Goal: Task Accomplishment & Management: Manage account settings

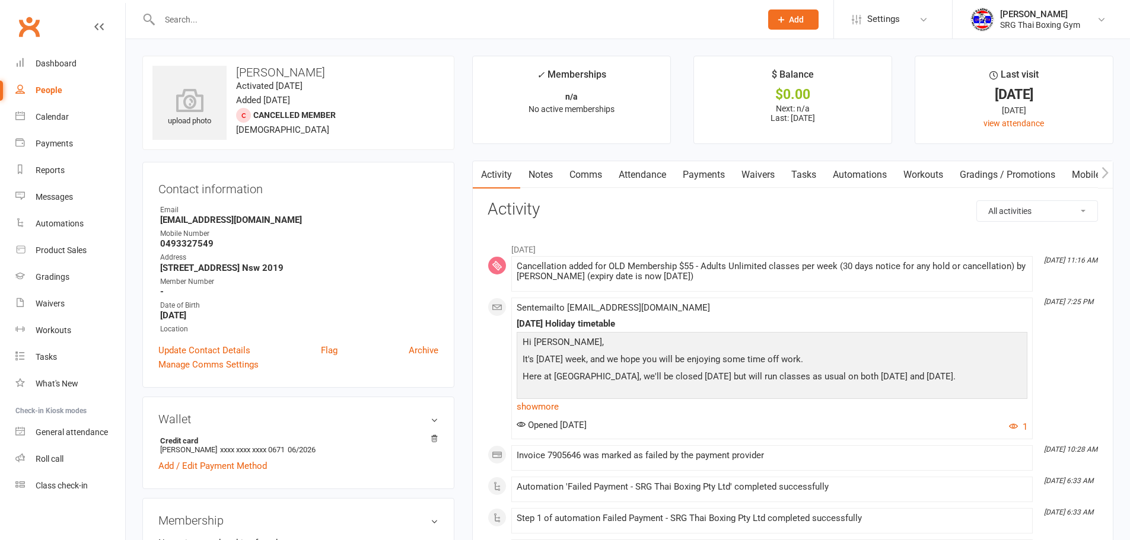
click at [167, 24] on input "text" at bounding box center [454, 19] width 597 height 17
type input "c"
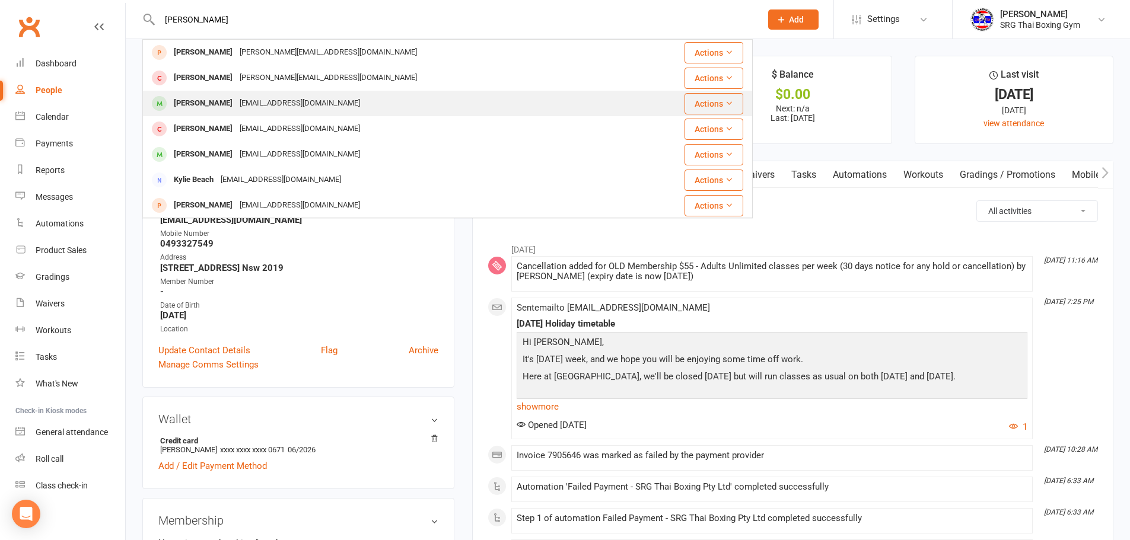
type input "[PERSON_NAME]"
click at [288, 96] on div "[EMAIL_ADDRESS][DOMAIN_NAME]" at bounding box center [300, 103] width 128 height 17
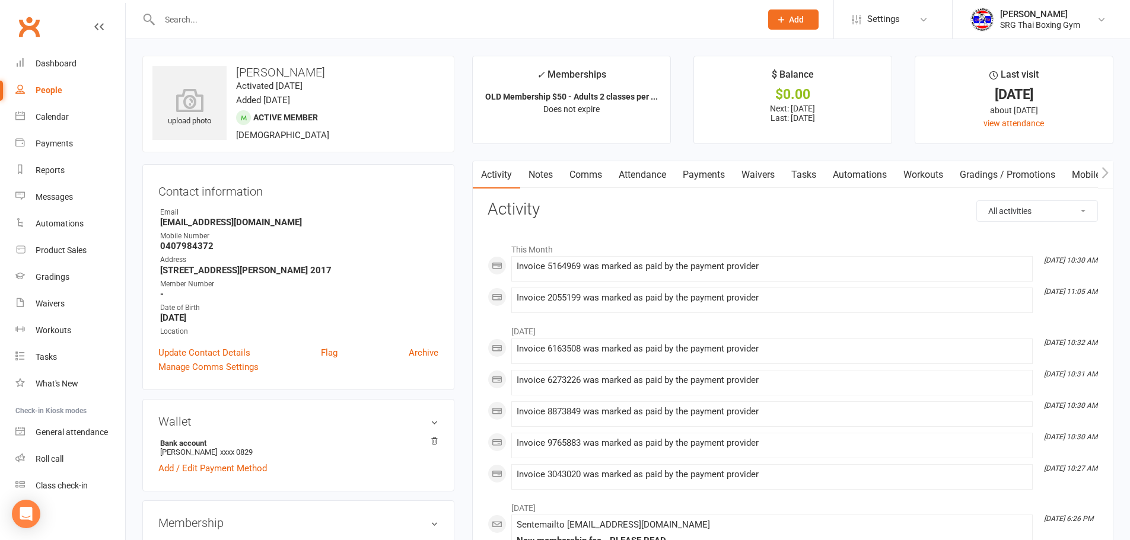
click at [789, 181] on link "Tasks" at bounding box center [804, 174] width 42 height 27
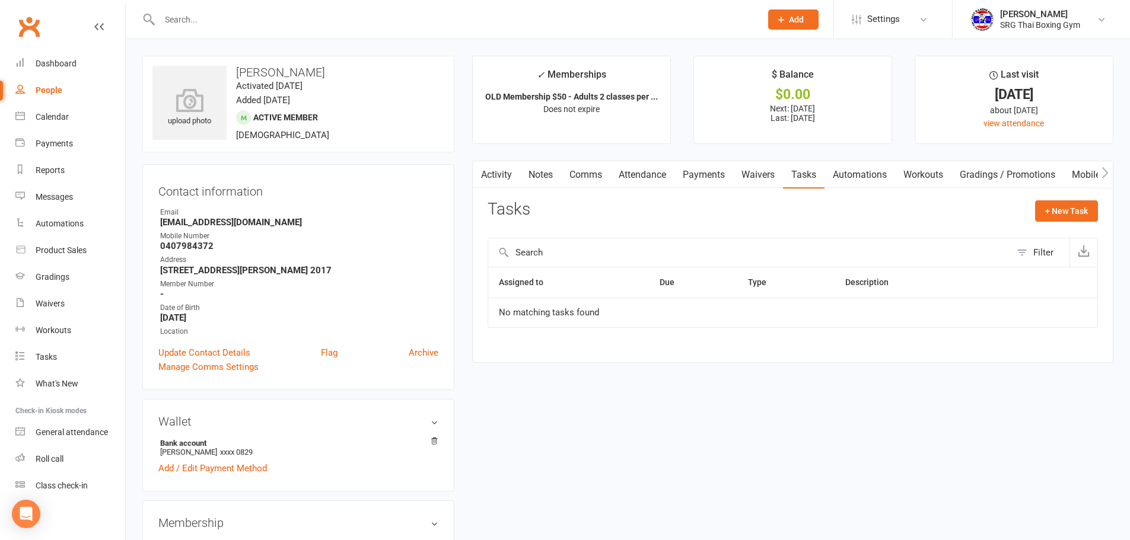
click at [769, 182] on link "Waivers" at bounding box center [758, 174] width 50 height 27
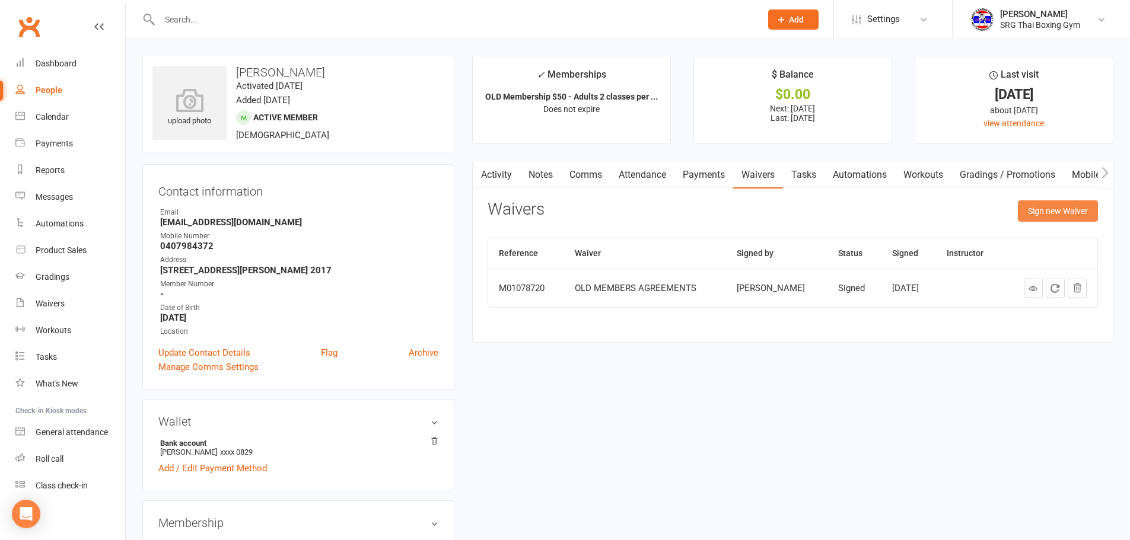
click at [1056, 211] on button "Sign new Waiver" at bounding box center [1058, 210] width 80 height 21
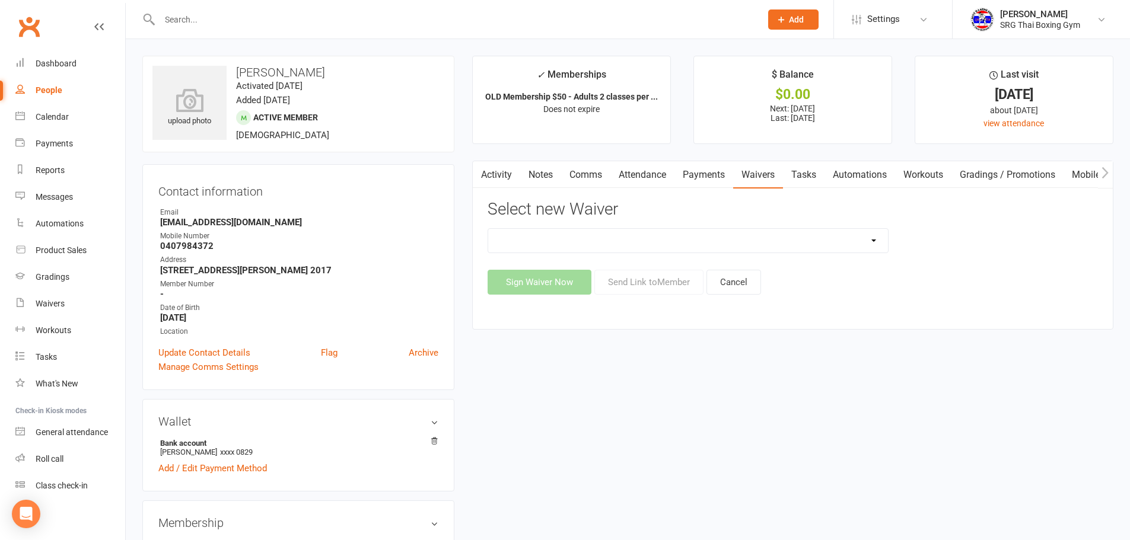
drag, startPoint x: 826, startPoint y: 230, endPoint x: 823, endPoint y: 250, distance: 20.9
click at [826, 230] on select "Membership agreement Membership cancellation form Membership hold form New paym…" at bounding box center [688, 241] width 400 height 24
select select "12441"
click at [488, 229] on select "Membership agreement Membership cancellation form Membership hold form New paym…" at bounding box center [688, 241] width 400 height 24
click at [663, 284] on button "Send Link to Member" at bounding box center [648, 282] width 109 height 25
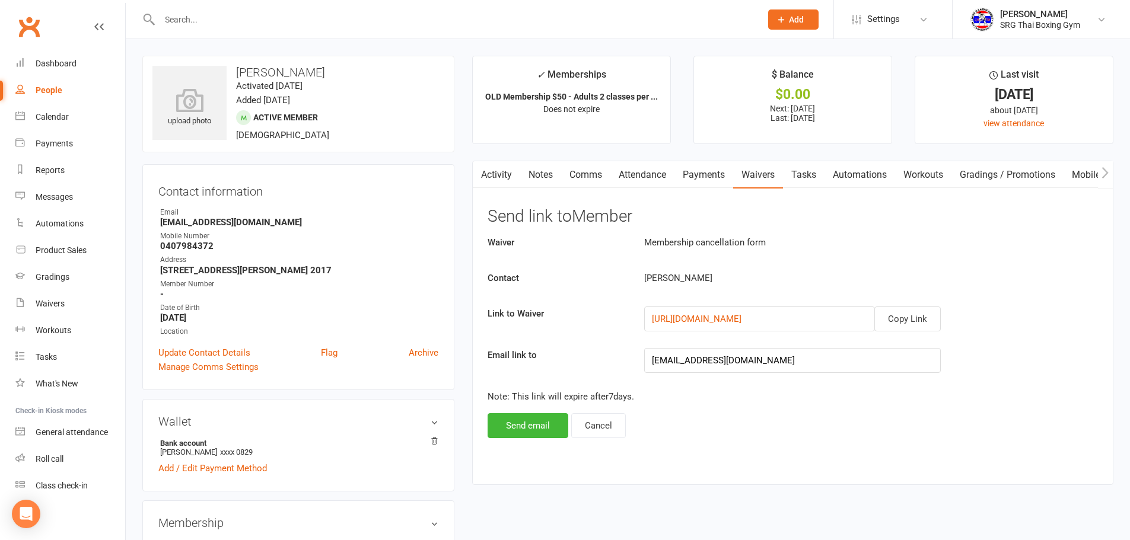
click at [934, 332] on div "Waiver Membership cancellation form Contact [PERSON_NAME] Link to Waiver Copy L…" at bounding box center [793, 336] width 610 height 203
click at [923, 327] on button "Copy Link" at bounding box center [907, 319] width 66 height 25
click at [321, 17] on input "text" at bounding box center [454, 19] width 597 height 17
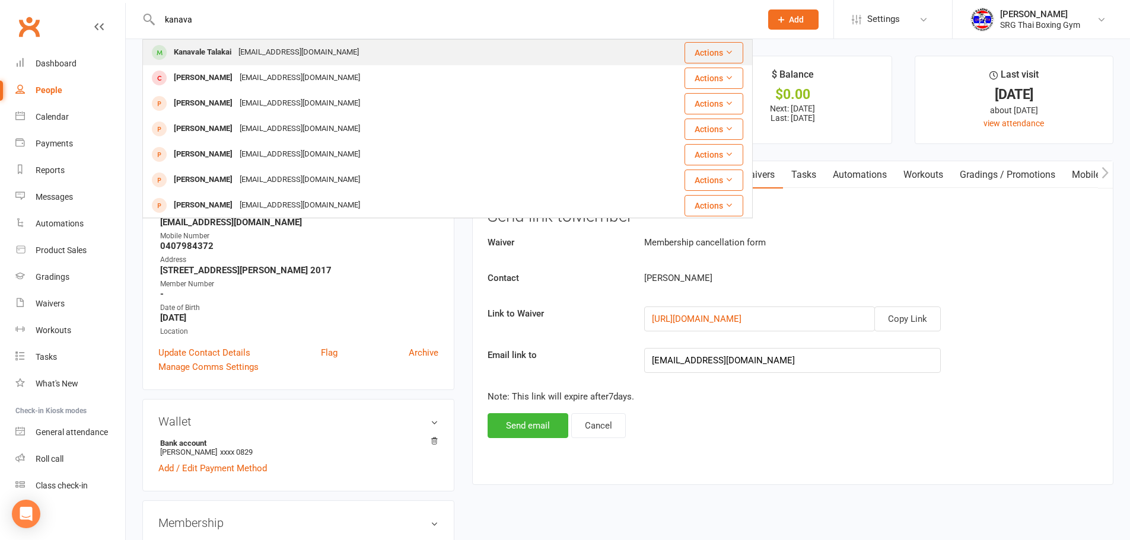
type input "kanava"
click at [254, 52] on div "[EMAIL_ADDRESS][DOMAIN_NAME]" at bounding box center [299, 52] width 128 height 17
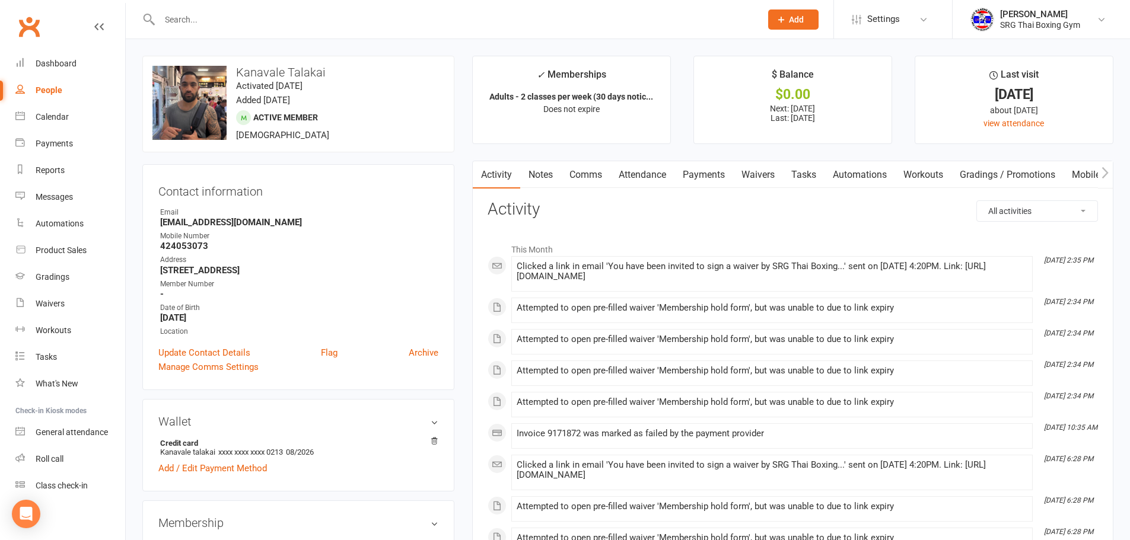
click at [748, 183] on link "Waivers" at bounding box center [758, 174] width 50 height 27
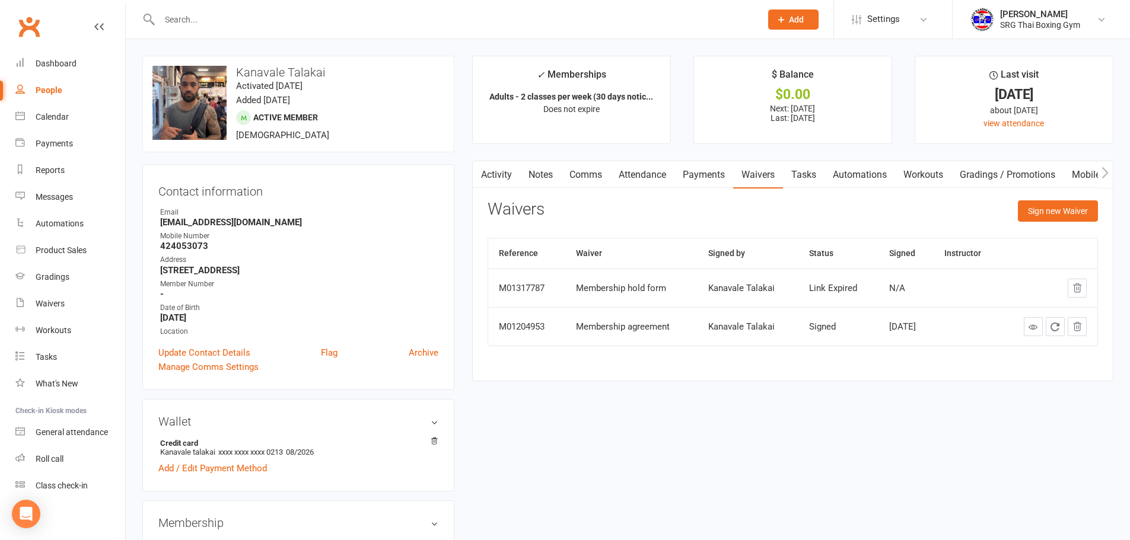
click at [698, 181] on link "Payments" at bounding box center [703, 174] width 59 height 27
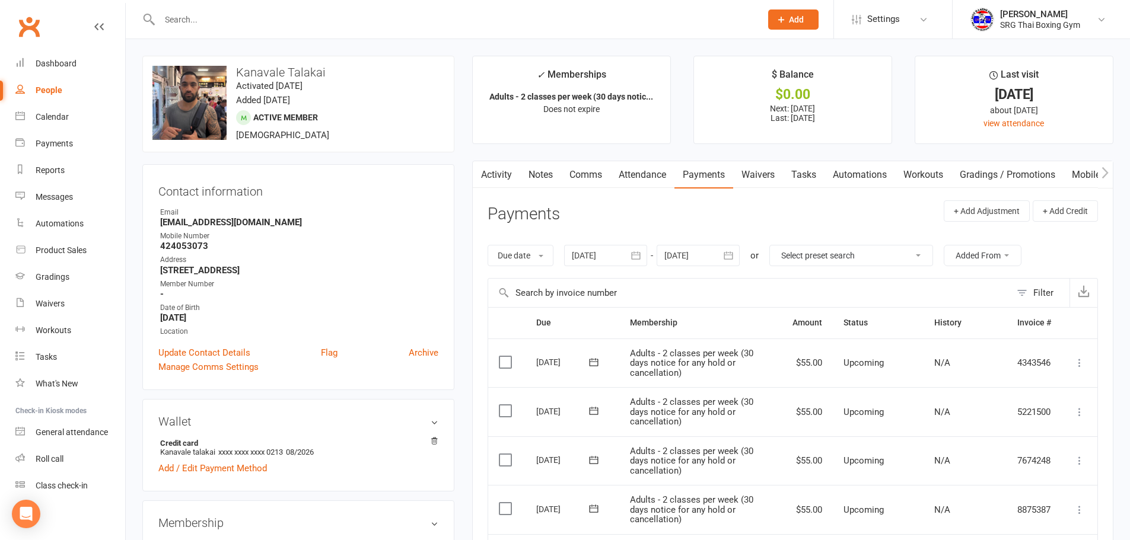
click at [769, 176] on link "Waivers" at bounding box center [758, 174] width 50 height 27
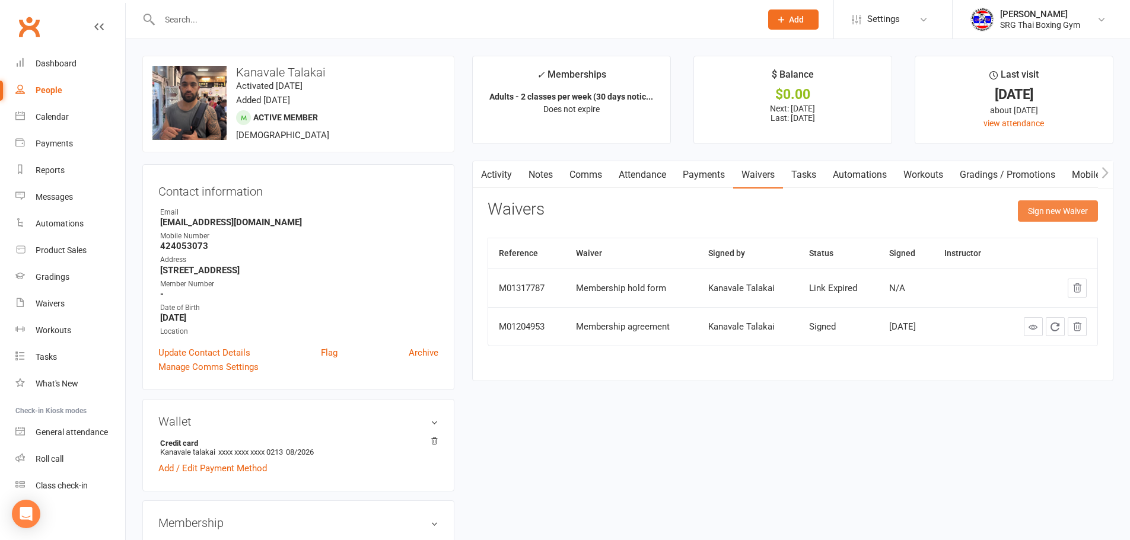
click at [1085, 215] on button "Sign new Waiver" at bounding box center [1058, 210] width 80 height 21
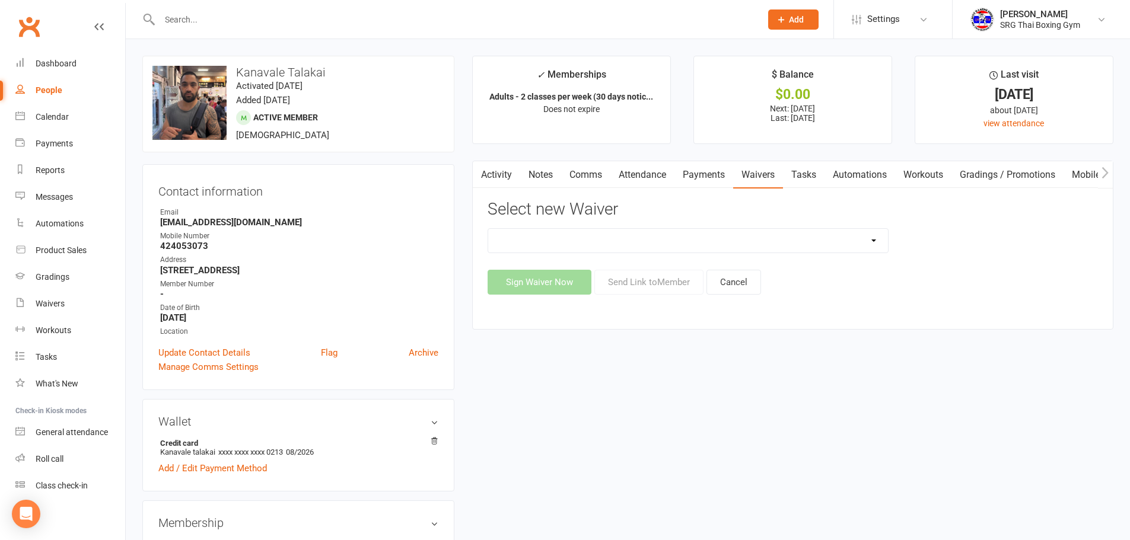
click at [774, 249] on select "Membership agreement Membership cancellation form Membership hold form New paym…" at bounding box center [688, 241] width 400 height 24
select select "12440"
click at [488, 229] on select "Membership agreement Membership cancellation form Membership hold form New paym…" at bounding box center [688, 241] width 400 height 24
click at [657, 287] on button "Send Link to Member" at bounding box center [648, 282] width 109 height 25
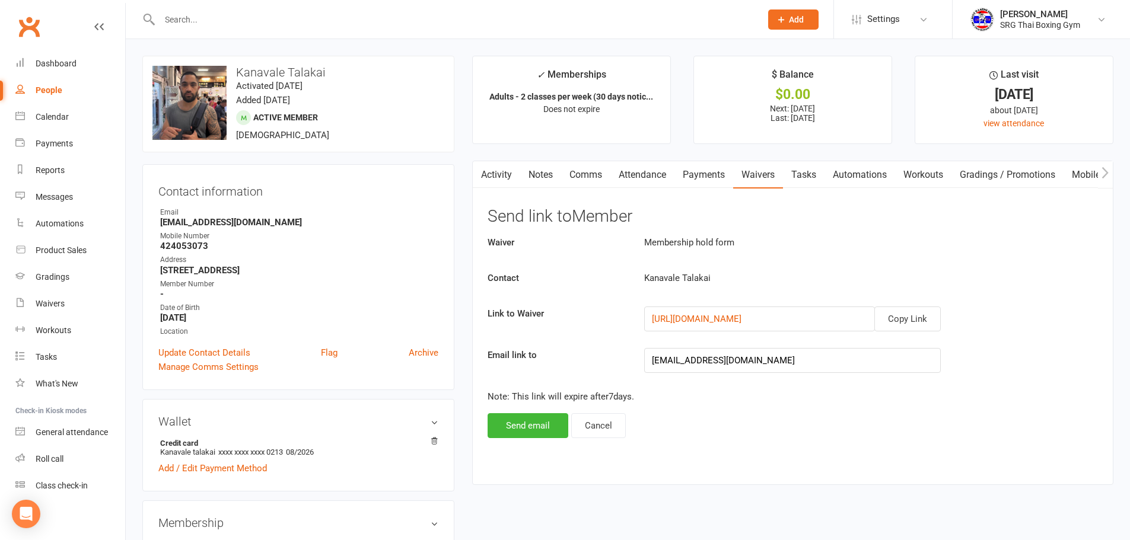
click at [528, 454] on div "Activity Notes Comms Attendance Payments Waivers Tasks Automations Workouts Gra…" at bounding box center [792, 323] width 641 height 324
click at [530, 439] on div "Activity Notes Comms Attendance Payments Waivers Tasks Automations Workouts Gra…" at bounding box center [792, 323] width 641 height 324
drag, startPoint x: 532, startPoint y: 431, endPoint x: 422, endPoint y: 364, distance: 128.6
click at [530, 431] on button "Send email" at bounding box center [528, 425] width 81 height 25
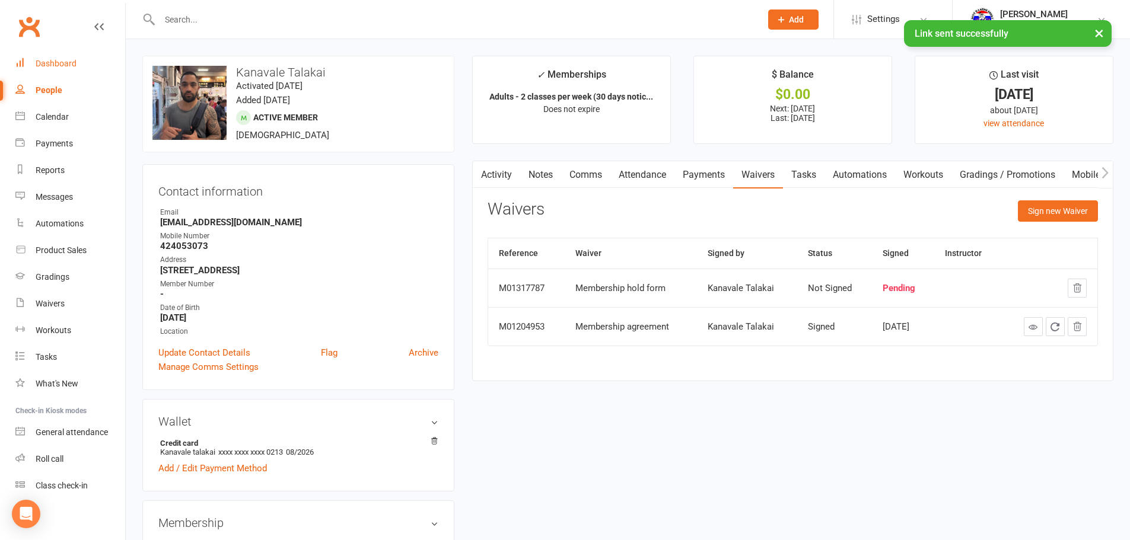
click at [47, 68] on div "Dashboard" at bounding box center [56, 63] width 41 height 9
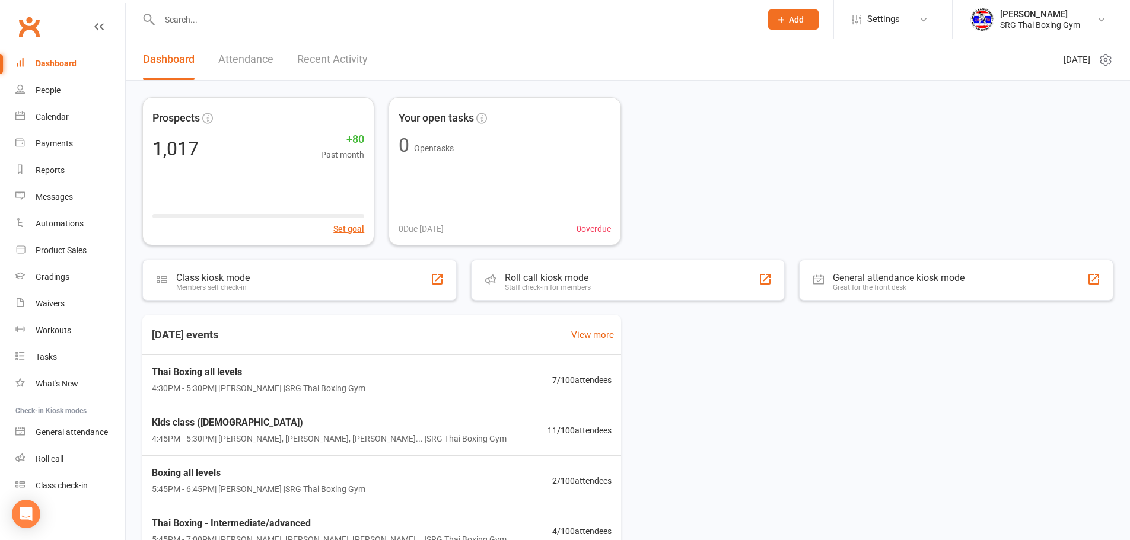
click at [15, 50] on link "Dashboard" at bounding box center [70, 63] width 110 height 27
click at [58, 301] on div "Waivers" at bounding box center [50, 303] width 29 height 9
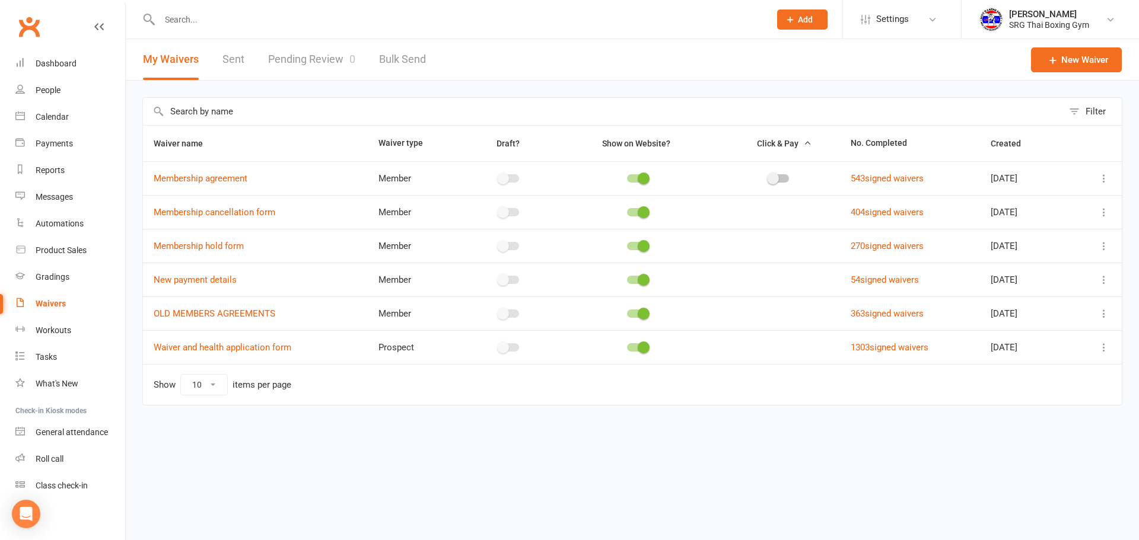
click at [301, 66] on link "Pending Review 0" at bounding box center [311, 59] width 87 height 41
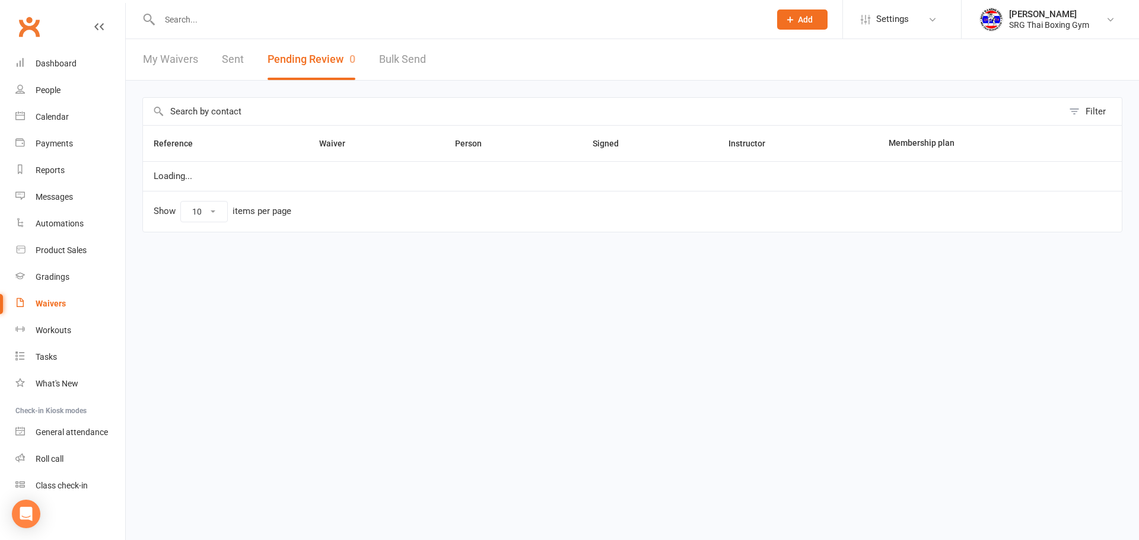
select select "100"
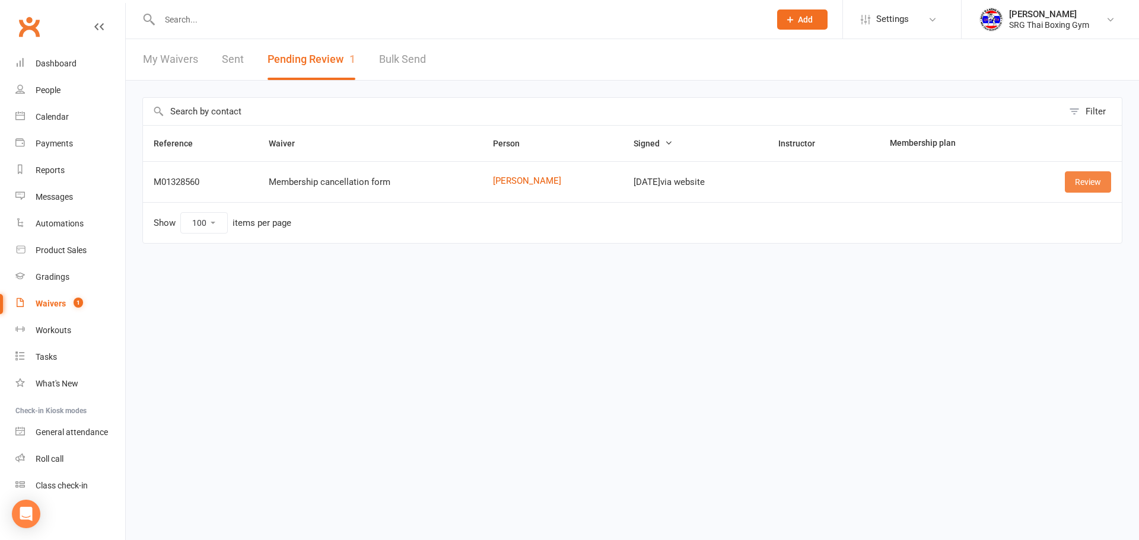
click at [1065, 176] on link "Review" at bounding box center [1088, 181] width 46 height 21
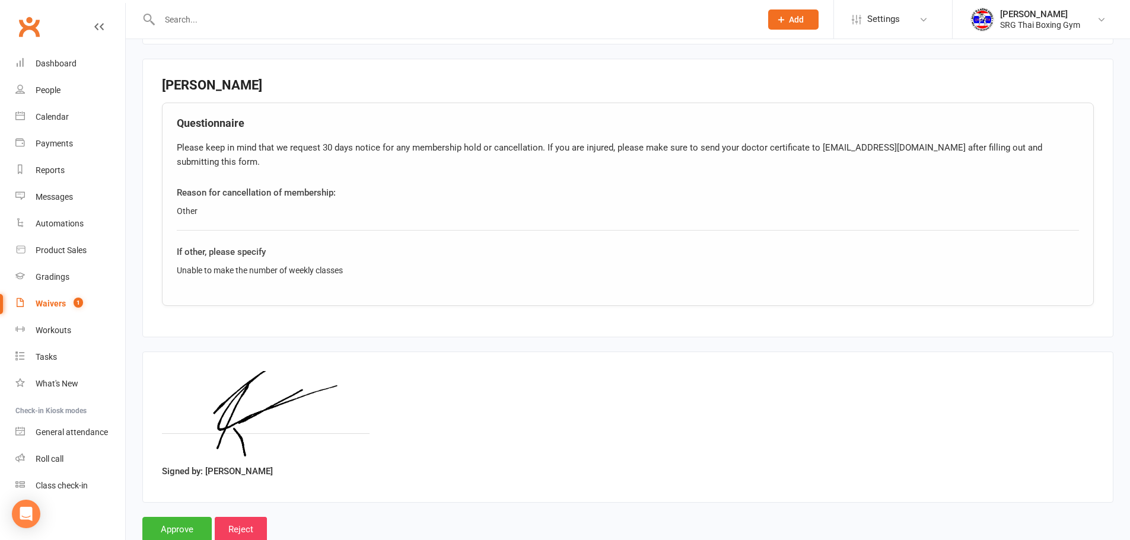
scroll to position [415, 0]
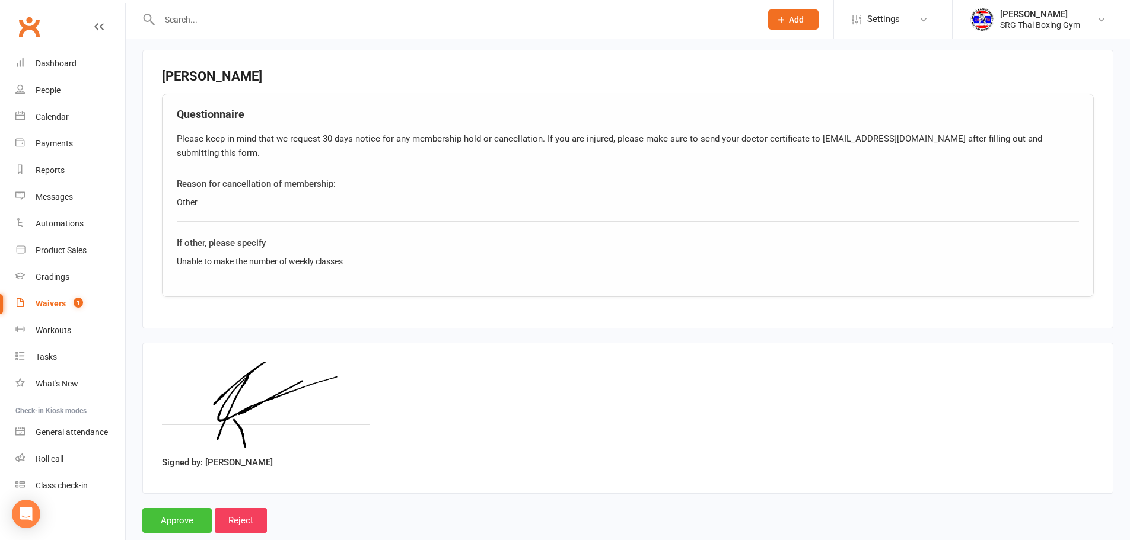
click at [167, 516] on input "Approve" at bounding box center [176, 520] width 69 height 25
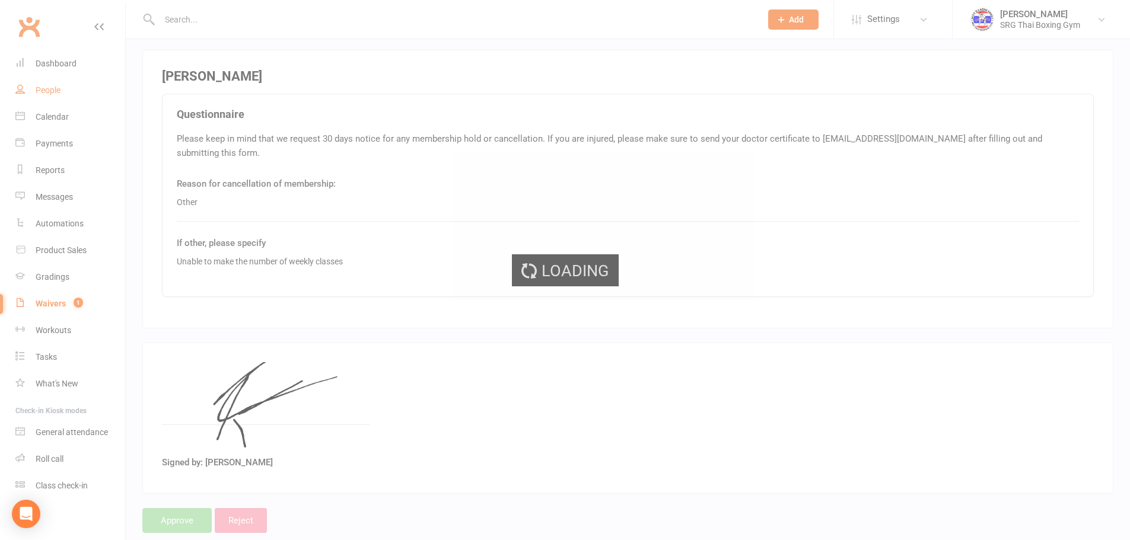
select select "100"
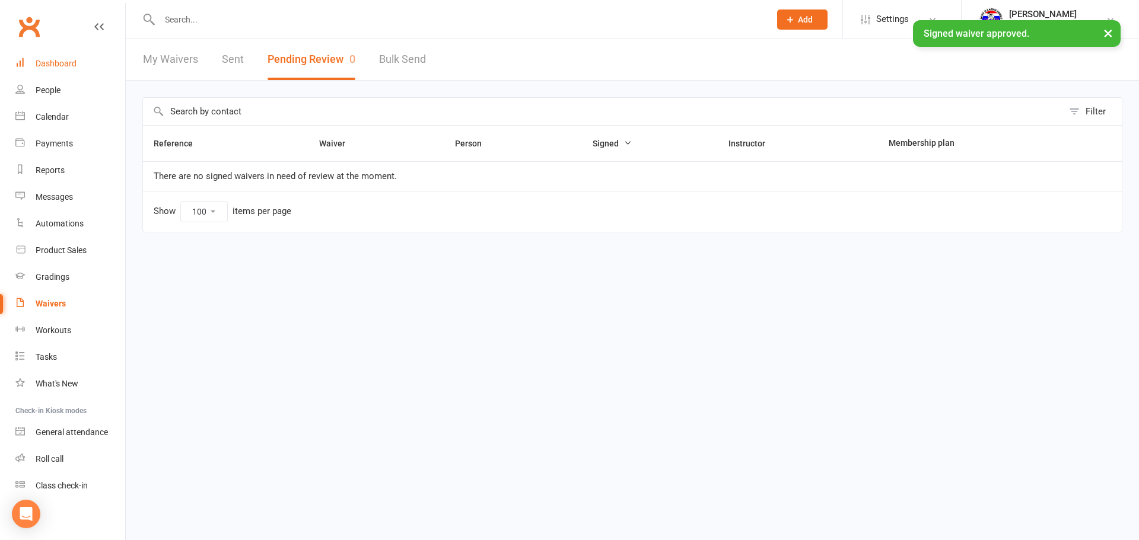
click at [75, 64] on div "Dashboard" at bounding box center [56, 63] width 41 height 9
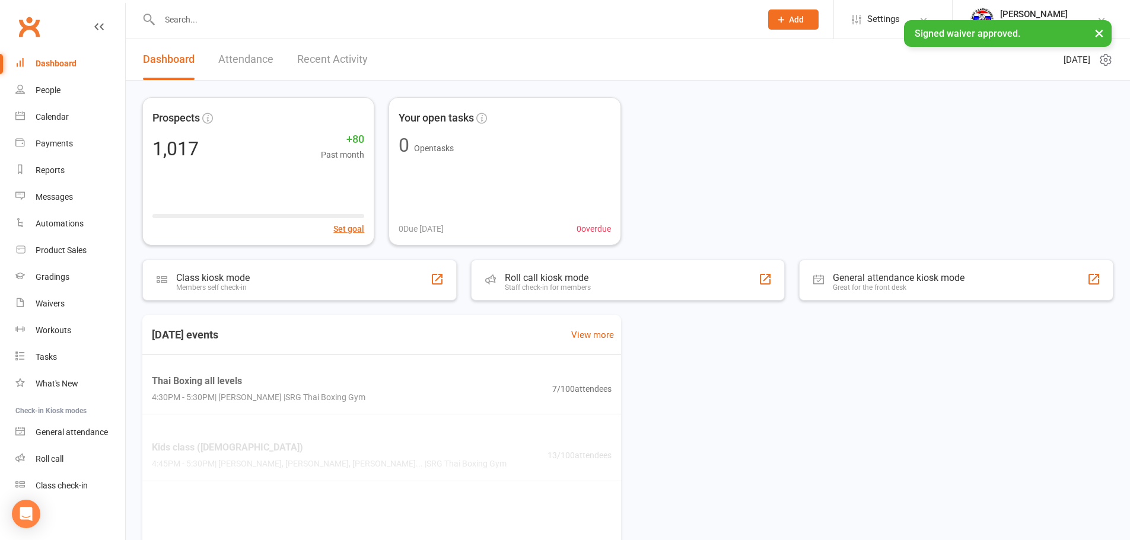
click at [336, 69] on link "Recent Activity" at bounding box center [332, 59] width 71 height 41
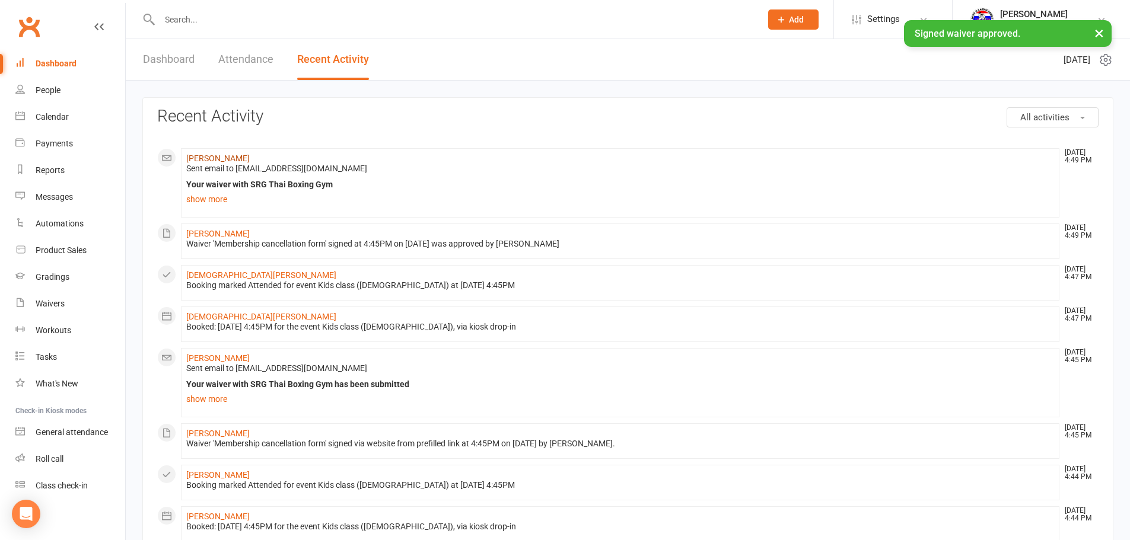
click at [199, 161] on link "[PERSON_NAME]" at bounding box center [217, 158] width 63 height 9
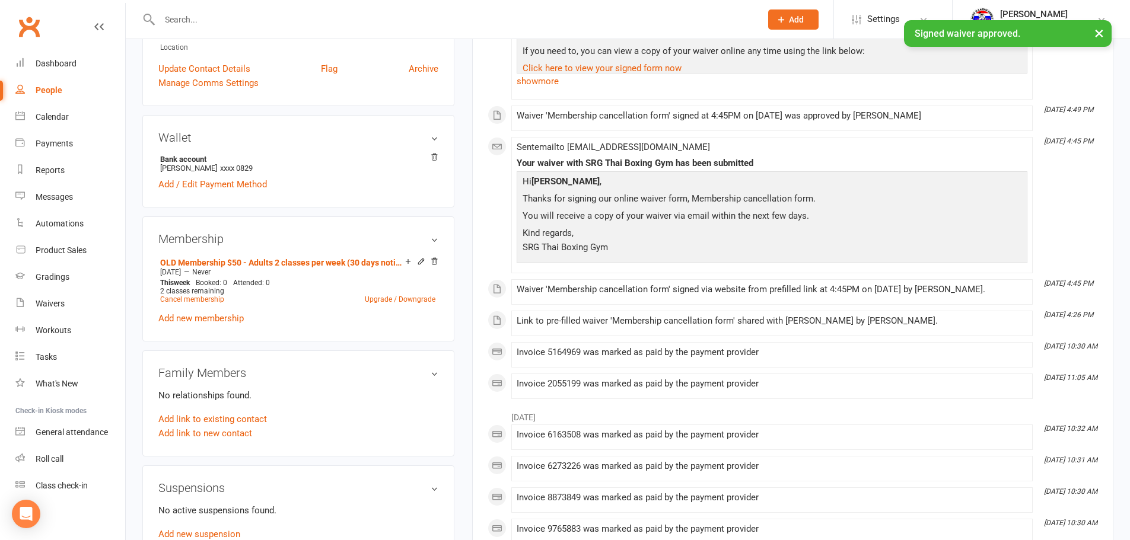
scroll to position [297, 0]
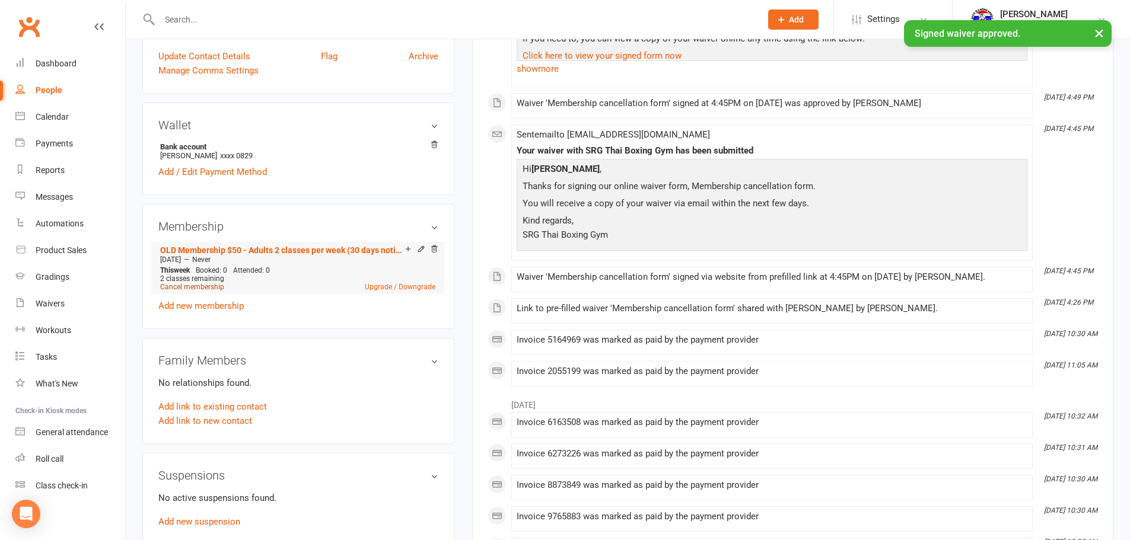
click at [214, 285] on link "Cancel membership" at bounding box center [192, 287] width 64 height 8
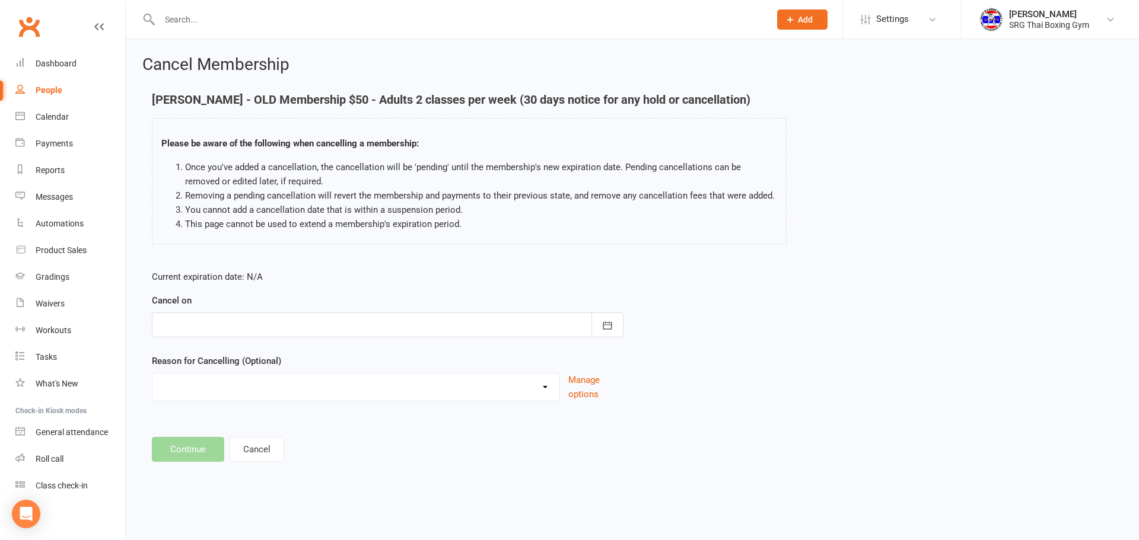
click at [309, 332] on div at bounding box center [388, 325] width 472 height 25
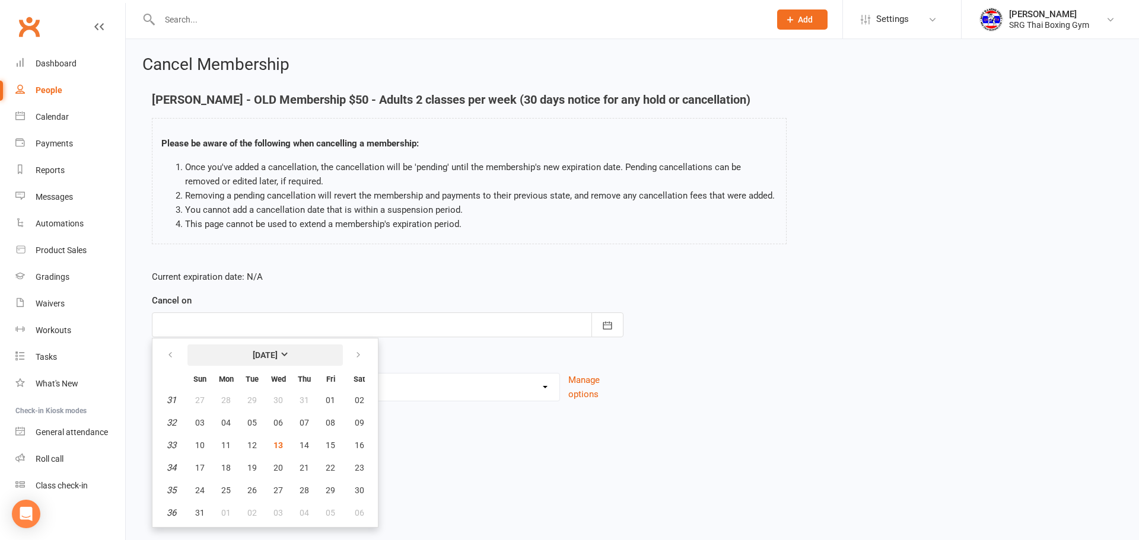
click at [343, 356] on tr "[DATE]" at bounding box center [265, 355] width 218 height 26
click at [344, 356] on th at bounding box center [359, 355] width 30 height 26
click at [348, 355] on button "button" at bounding box center [359, 355] width 26 height 21
click at [307, 422] on span "11" at bounding box center [304, 422] width 9 height 9
type input "[DATE]"
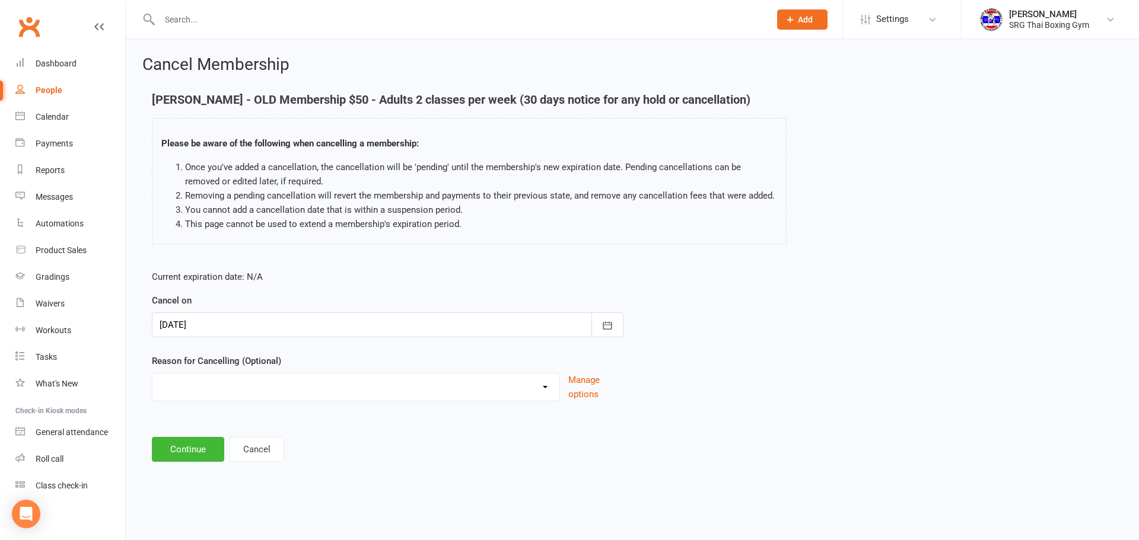
click at [317, 385] on select "Financial Holiday Injury Moving Other reason" at bounding box center [355, 386] width 407 height 24
select select "4"
click at [152, 387] on select "Financial Holiday Injury Moving Other reason" at bounding box center [355, 386] width 407 height 24
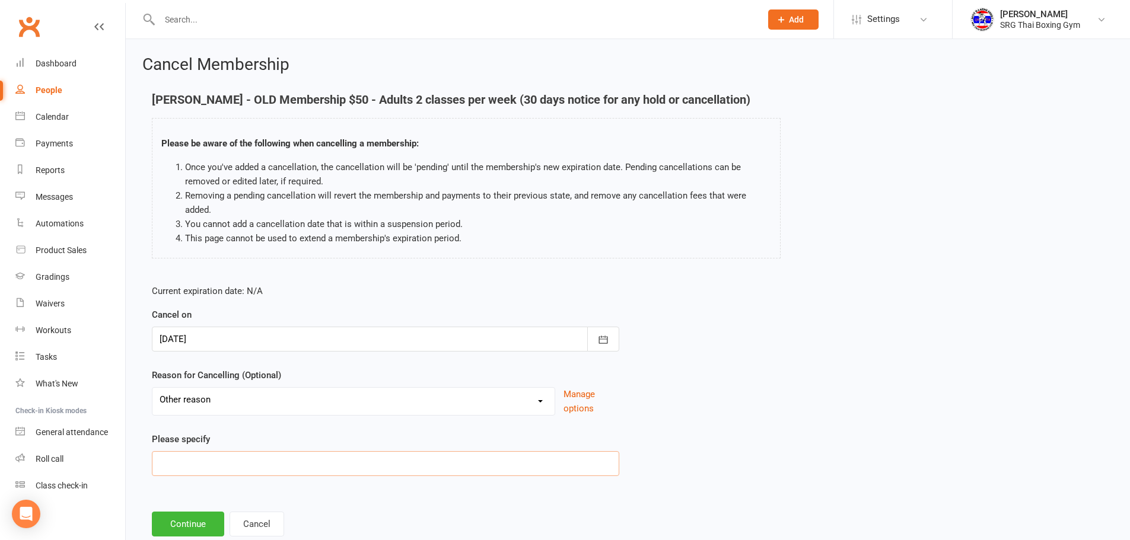
click at [289, 453] on input at bounding box center [385, 463] width 467 height 25
type input "Unable to attend"
click at [179, 523] on button "Continue" at bounding box center [188, 524] width 72 height 25
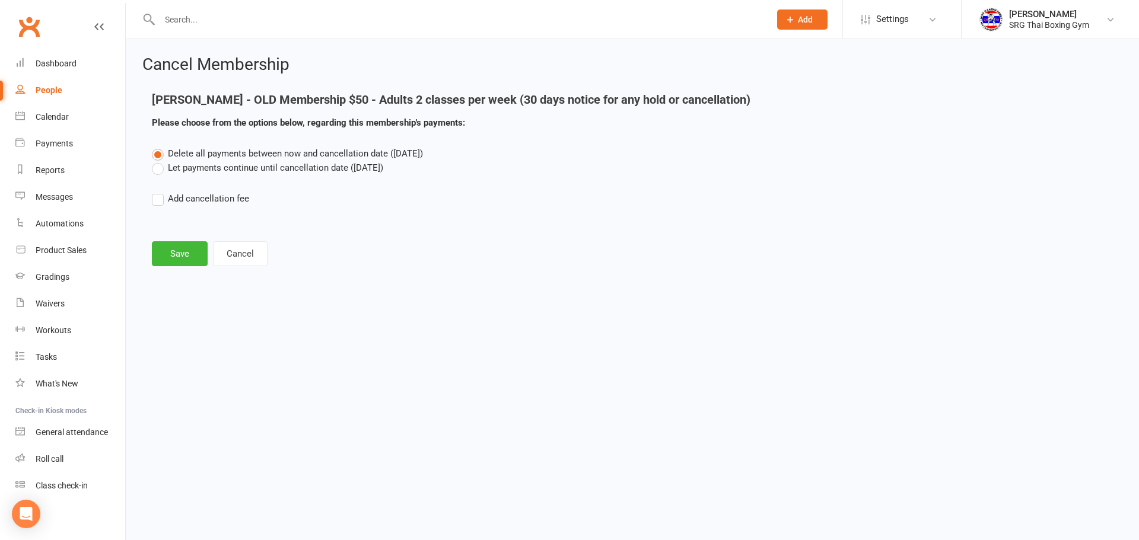
click at [383, 171] on label "Let payments continue until cancellation date ([DATE])" at bounding box center [267, 168] width 231 height 14
click at [160, 161] on input "Let payments continue until cancellation date ([DATE])" at bounding box center [156, 161] width 8 height 0
click at [186, 257] on button "Save" at bounding box center [180, 253] width 56 height 25
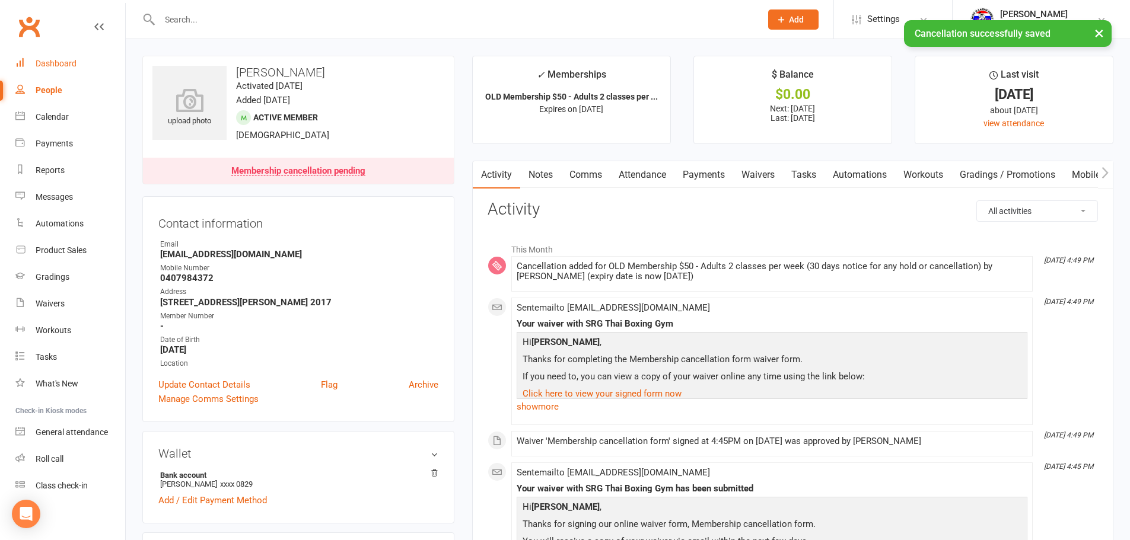
click at [64, 58] on link "Dashboard" at bounding box center [70, 63] width 110 height 27
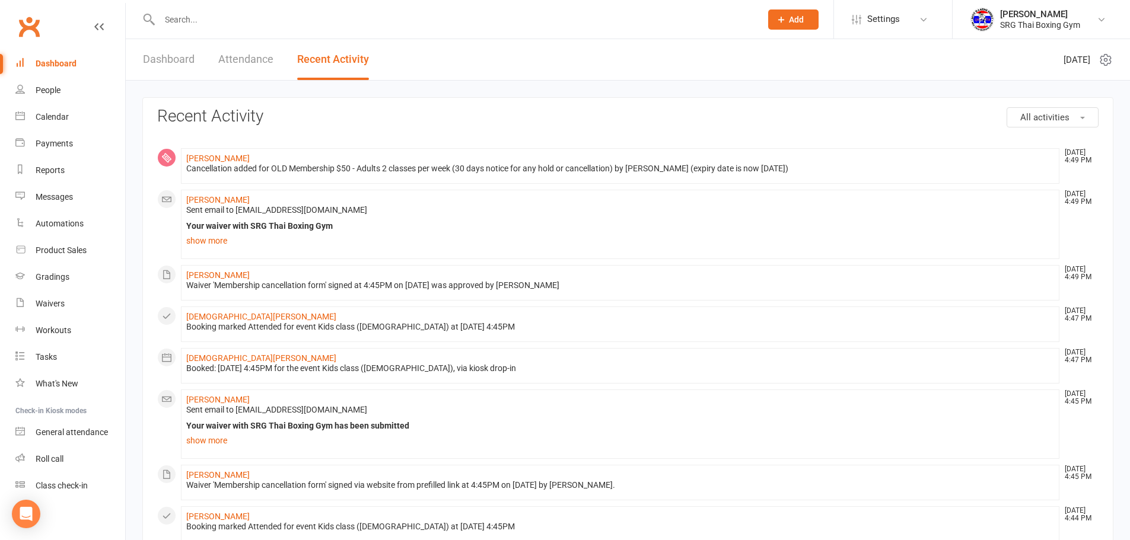
click at [202, 58] on div "Dashboard Attendance Recent Activity" at bounding box center [256, 59] width 260 height 41
click at [192, 58] on link "Dashboard" at bounding box center [169, 59] width 52 height 41
